Goal: Find specific page/section: Find specific page/section

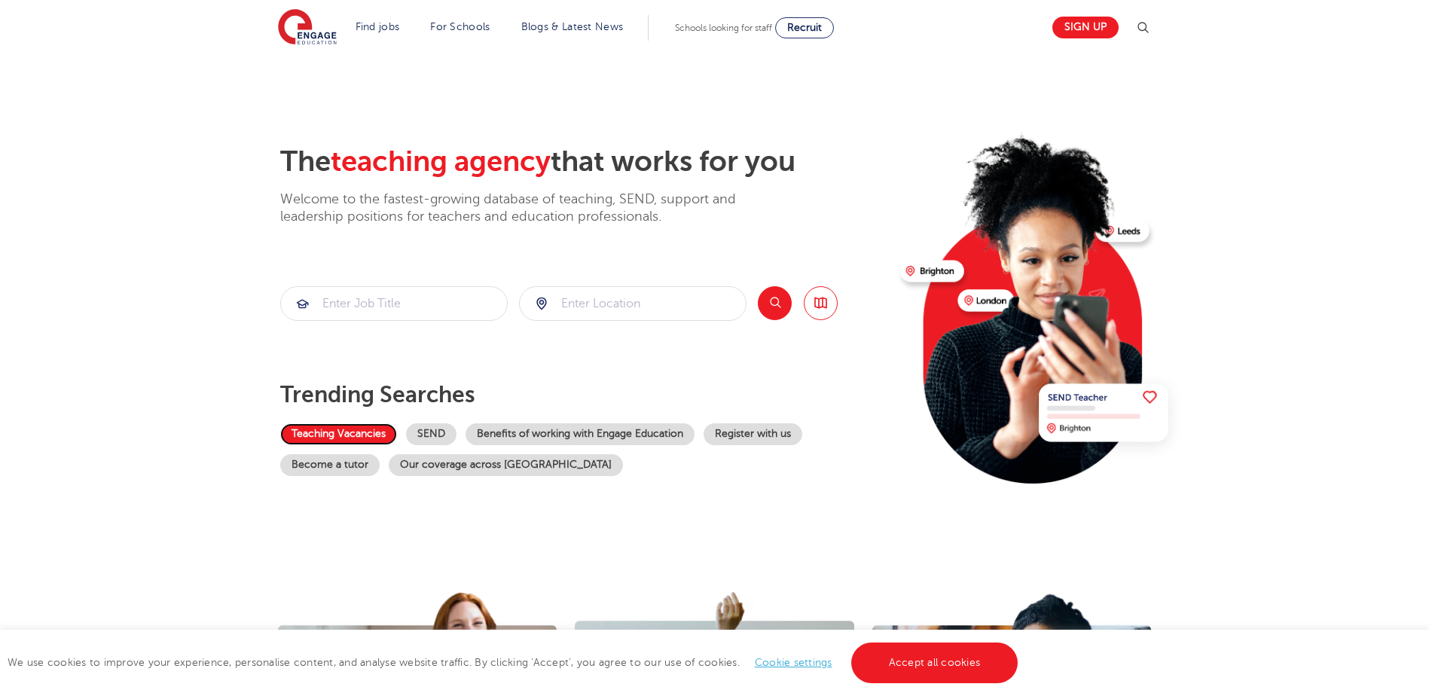
click at [355, 425] on link "Teaching Vacancies" at bounding box center [338, 434] width 117 height 22
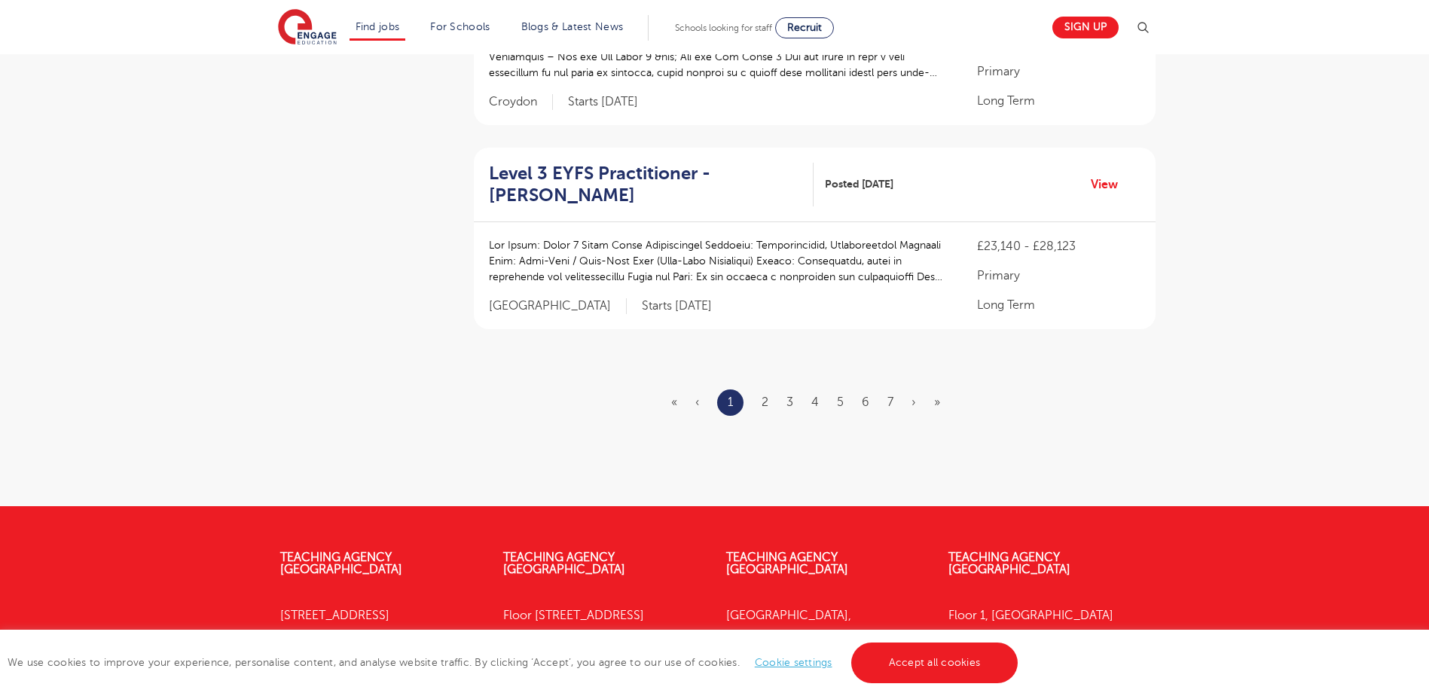
scroll to position [1807, 0]
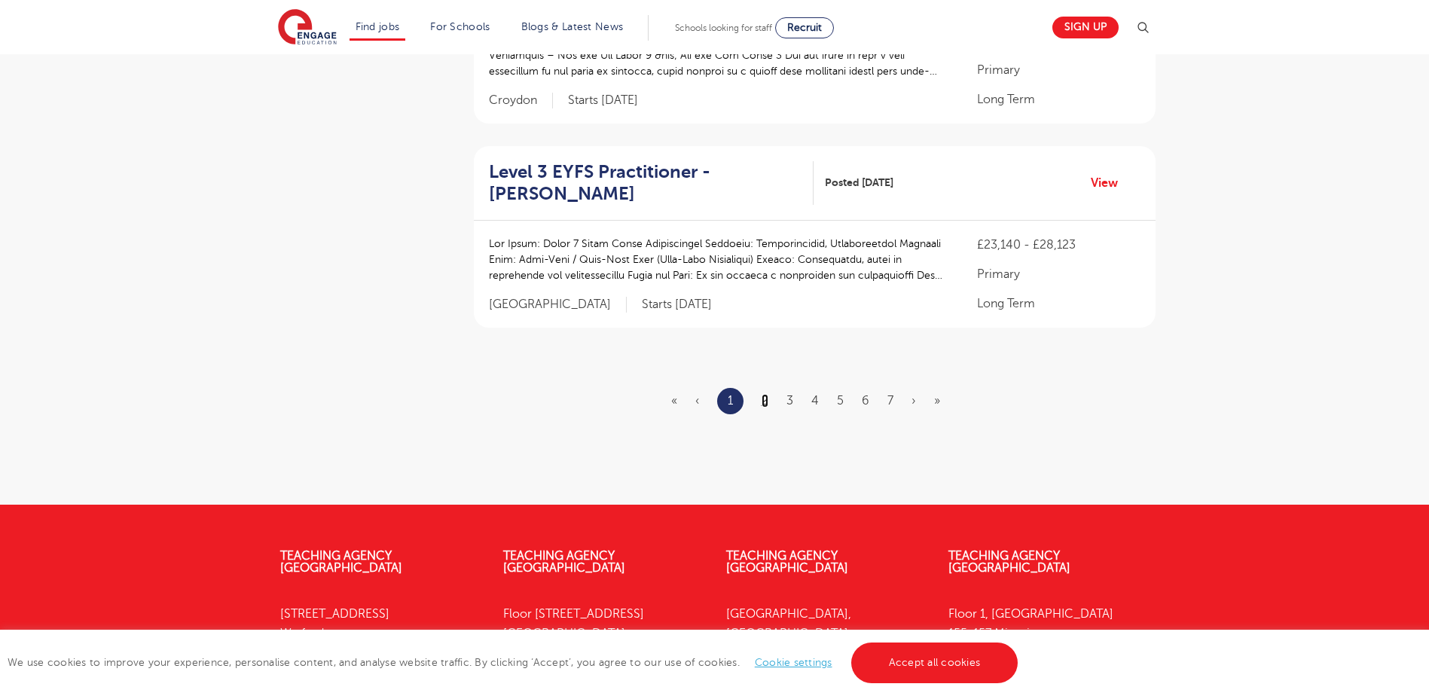
click at [763, 394] on link "2" at bounding box center [764, 401] width 7 height 14
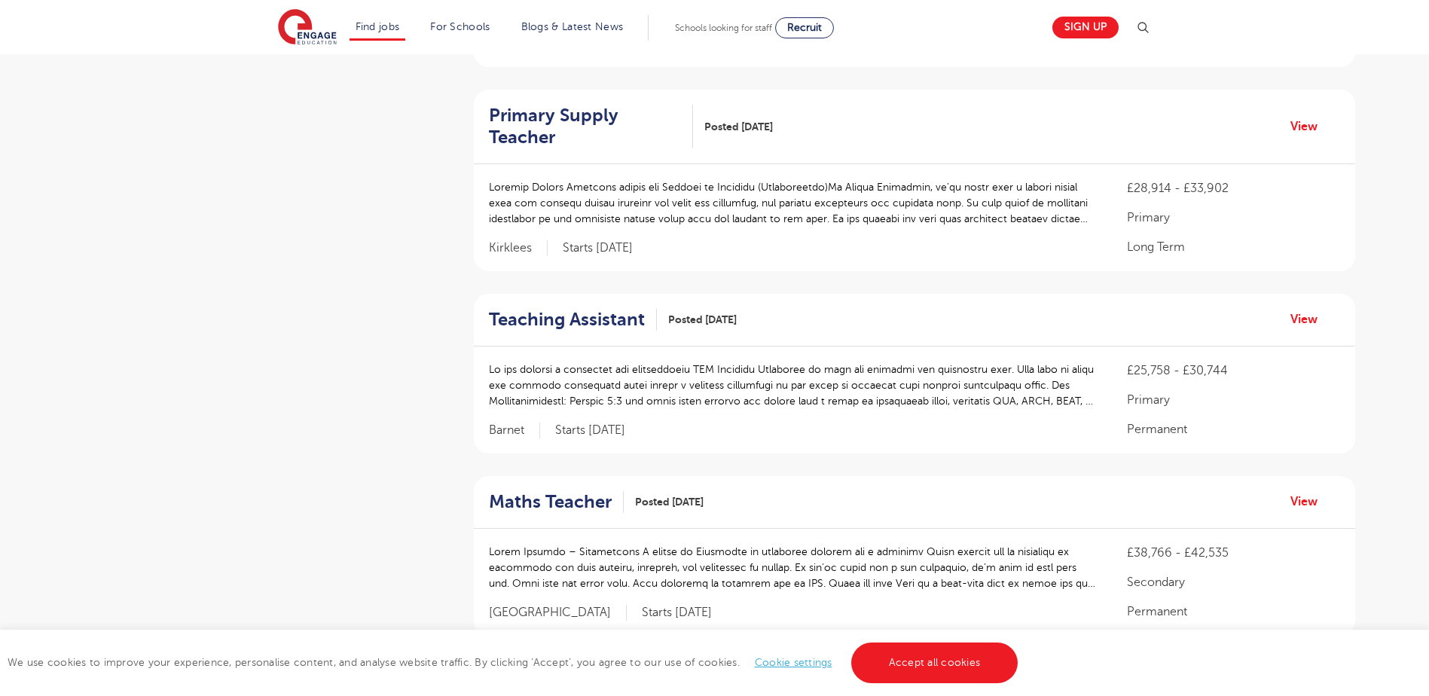
scroll to position [678, 0]
